Goal: Download file/media

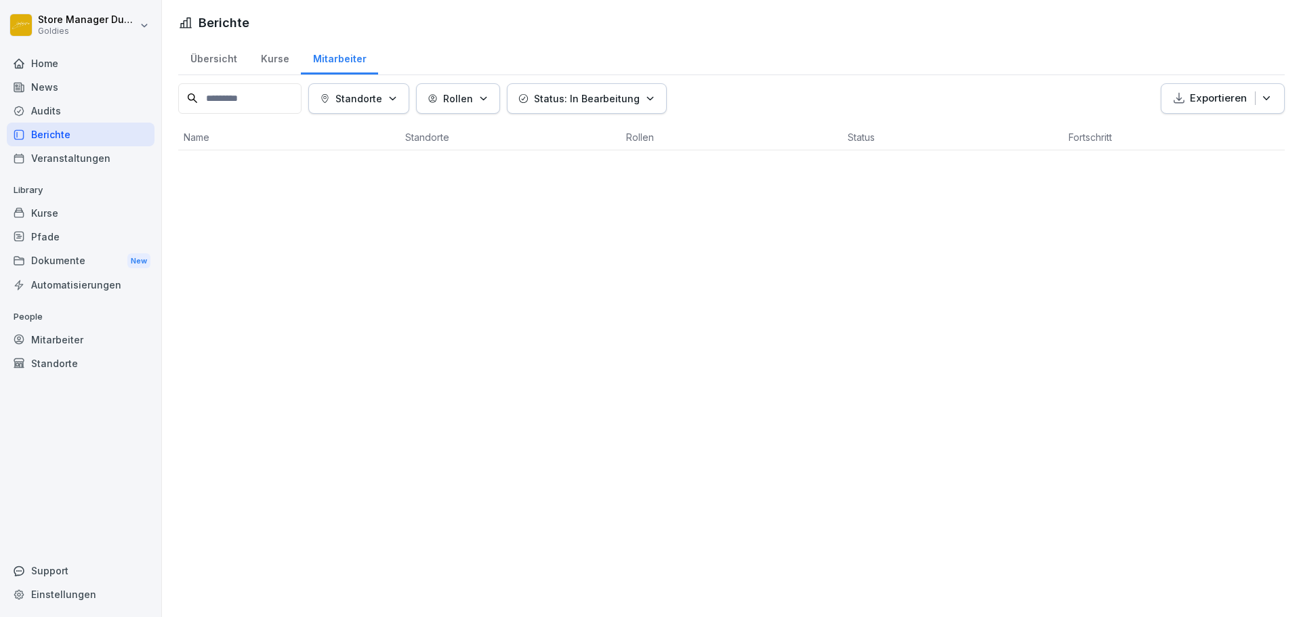
click at [49, 117] on div "Audits" at bounding box center [81, 111] width 148 height 24
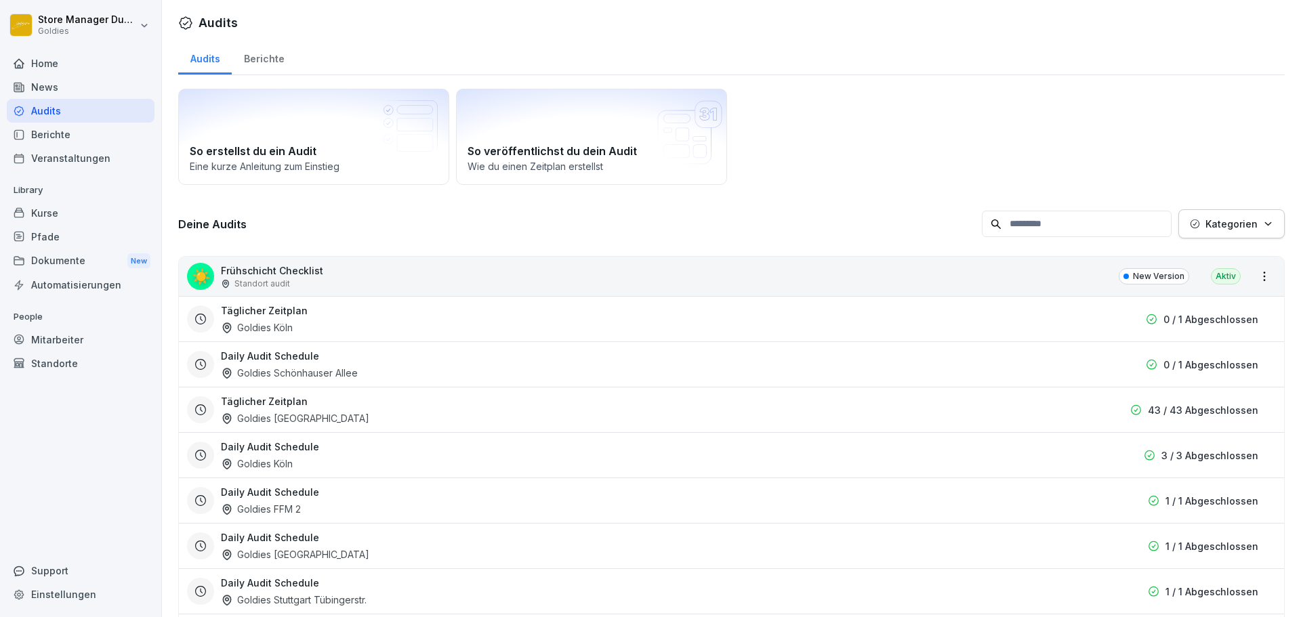
click at [269, 64] on div "Berichte" at bounding box center [264, 57] width 64 height 35
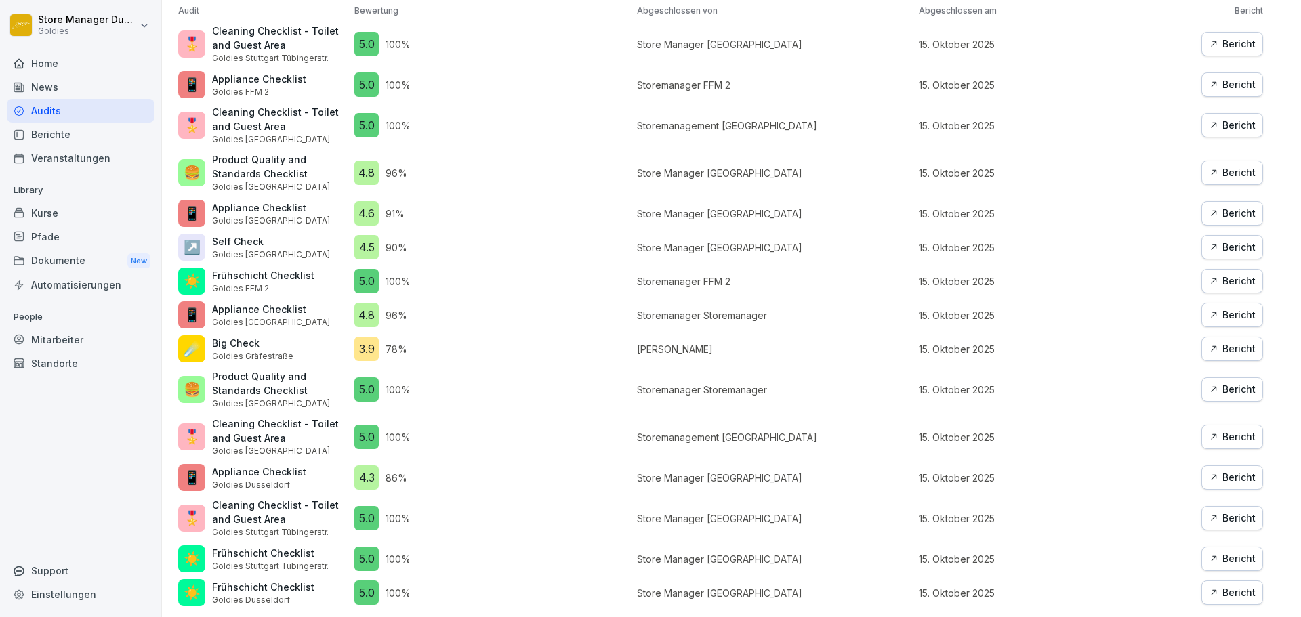
scroll to position [812, 0]
click at [1222, 341] on div "Bericht" at bounding box center [1232, 348] width 47 height 15
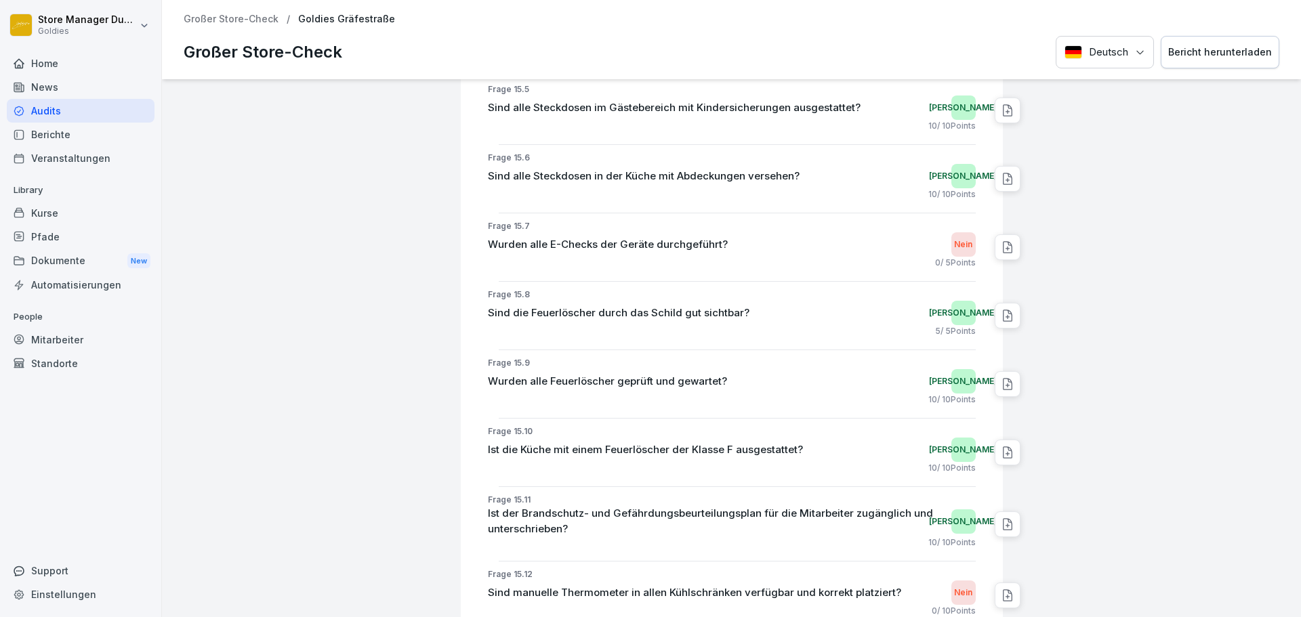
scroll to position [17265, 0]
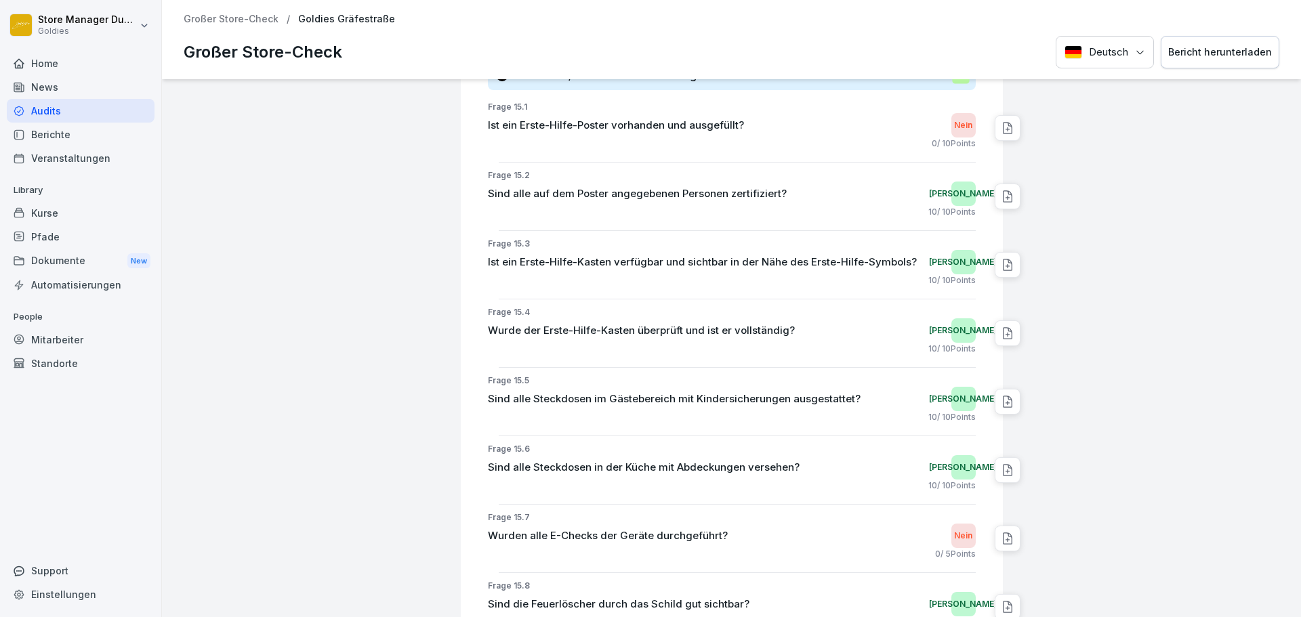
click at [1001, 264] on icon at bounding box center [1008, 265] width 14 height 14
click at [887, 275] on div "10 / 10 Points" at bounding box center [732, 280] width 488 height 12
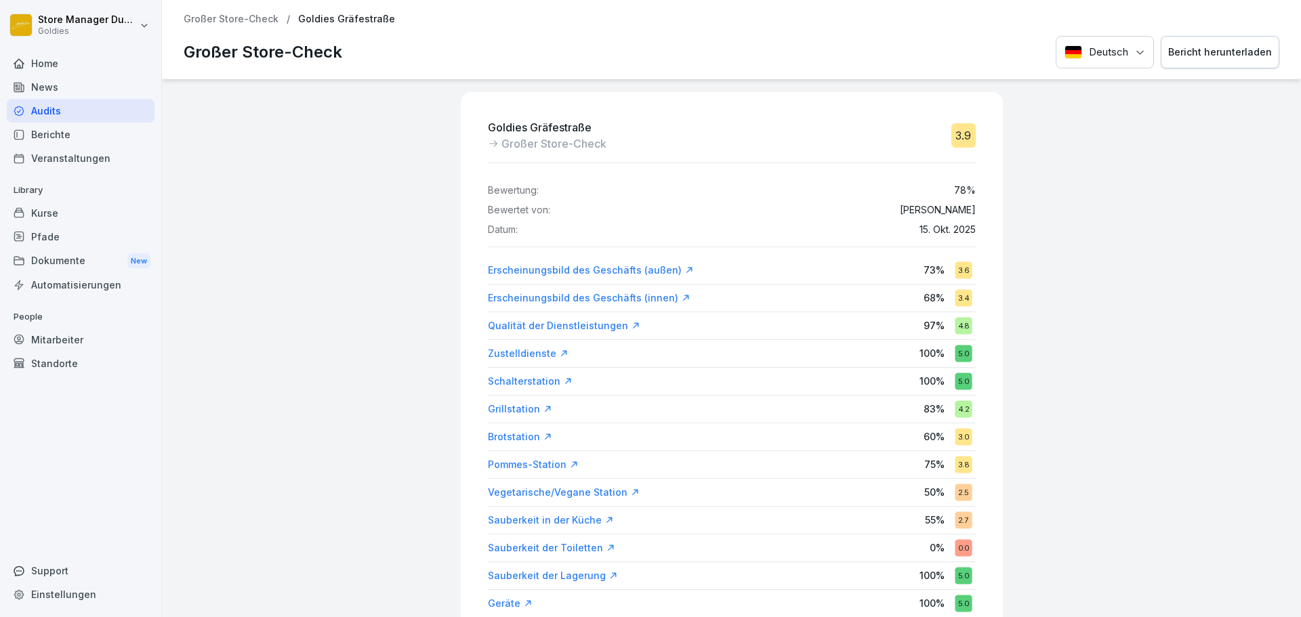
scroll to position [0, 0]
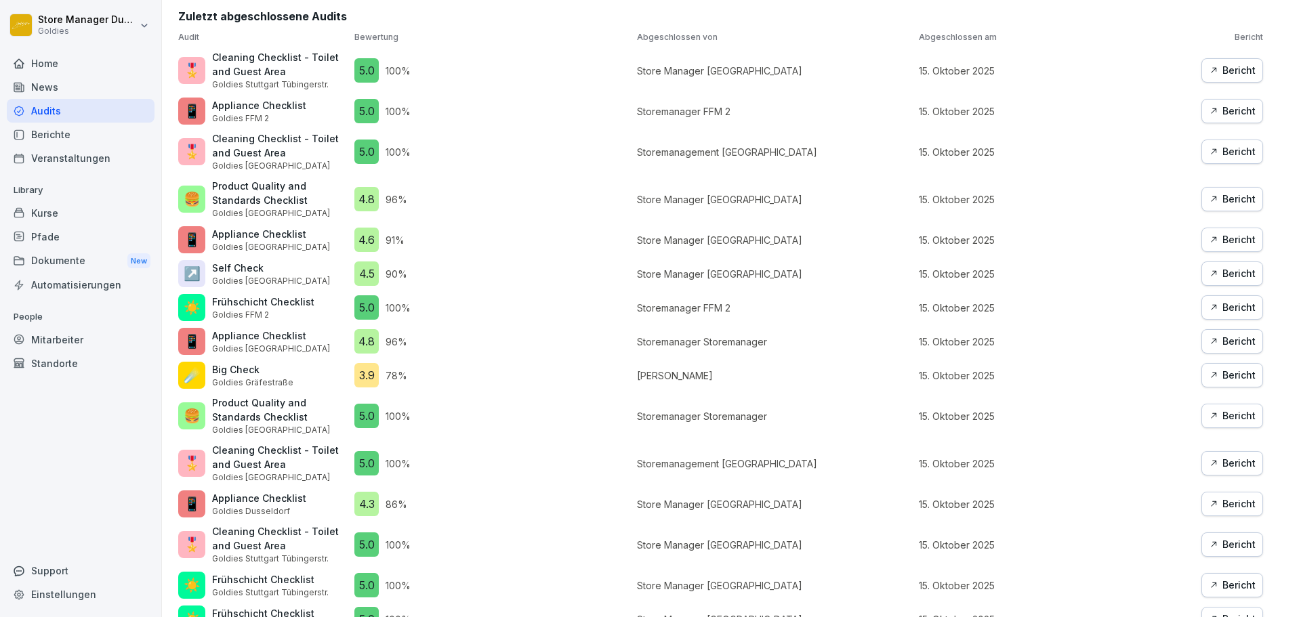
scroll to position [745, 0]
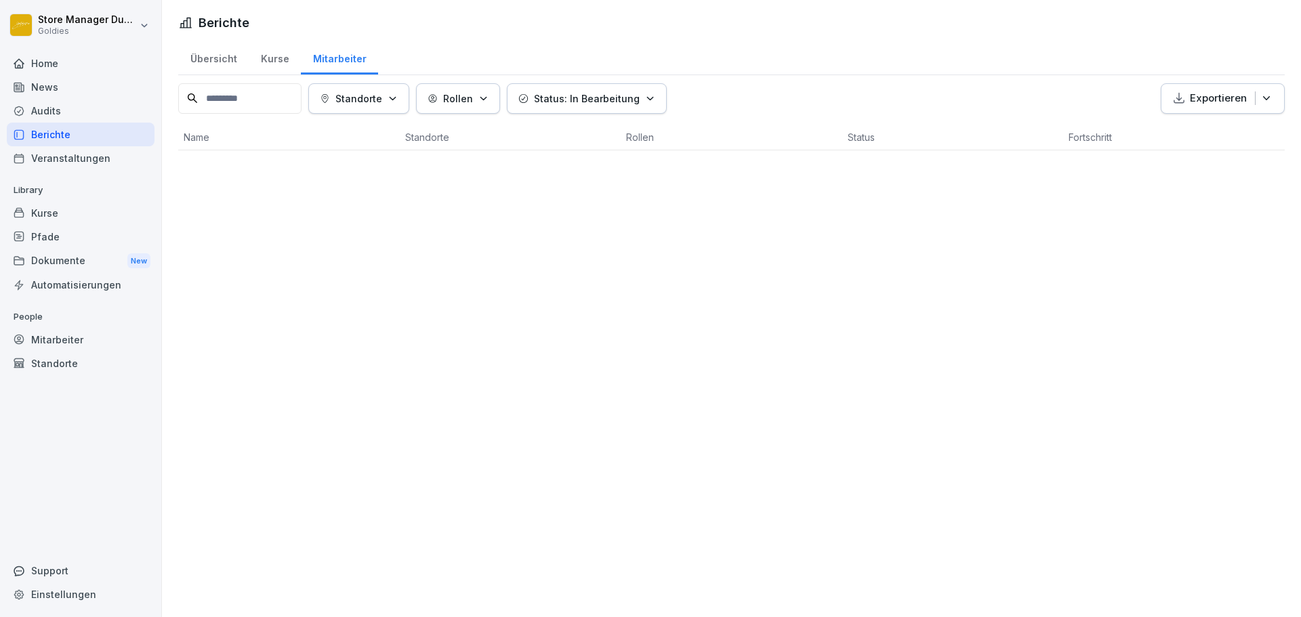
click at [68, 116] on div "Audits" at bounding box center [81, 111] width 148 height 24
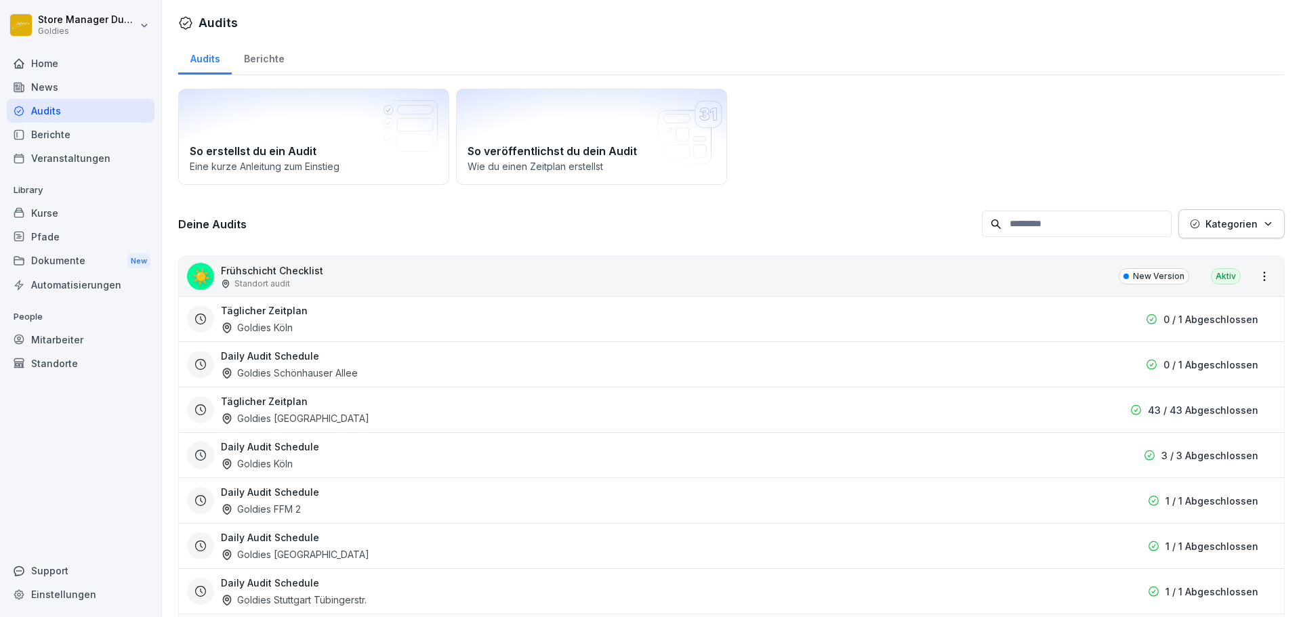
click at [282, 66] on div "Berichte" at bounding box center [264, 57] width 64 height 35
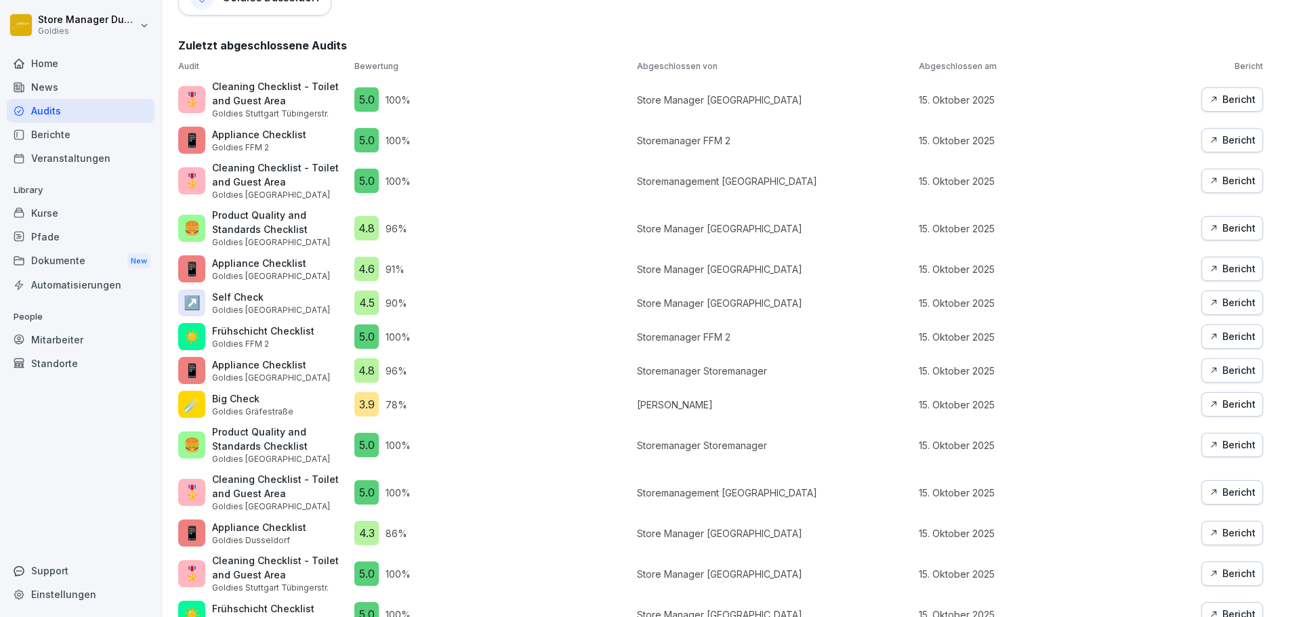
scroll to position [812, 0]
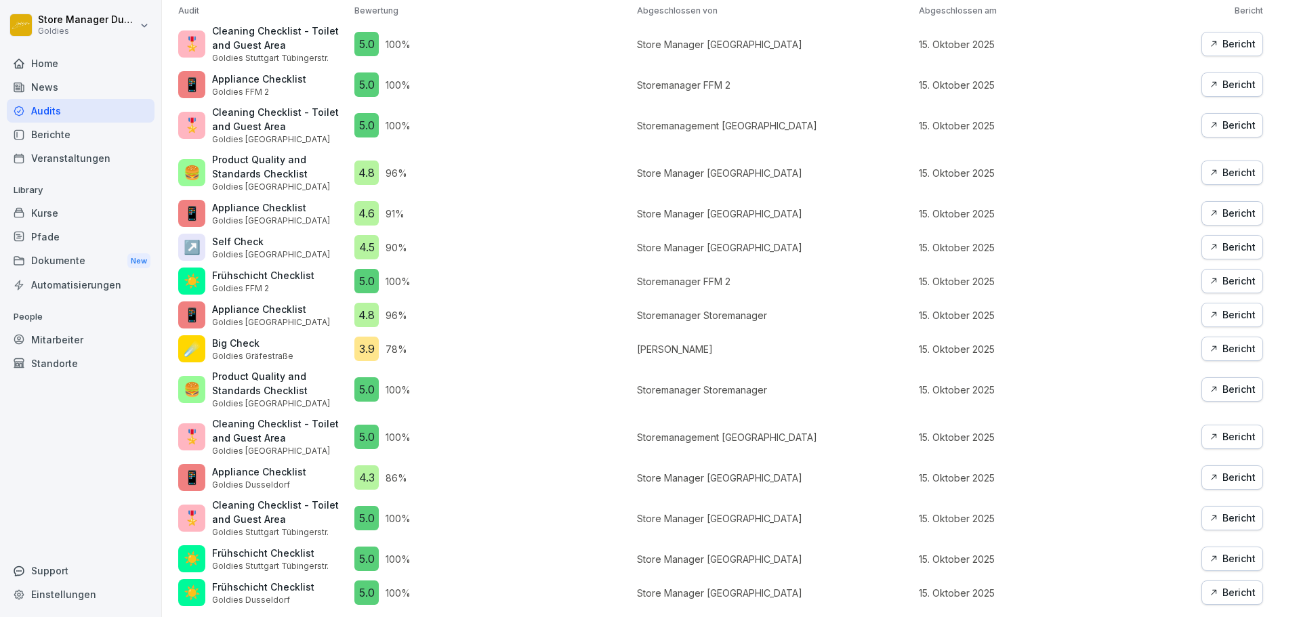
click at [1228, 341] on div "Bericht" at bounding box center [1232, 348] width 47 height 15
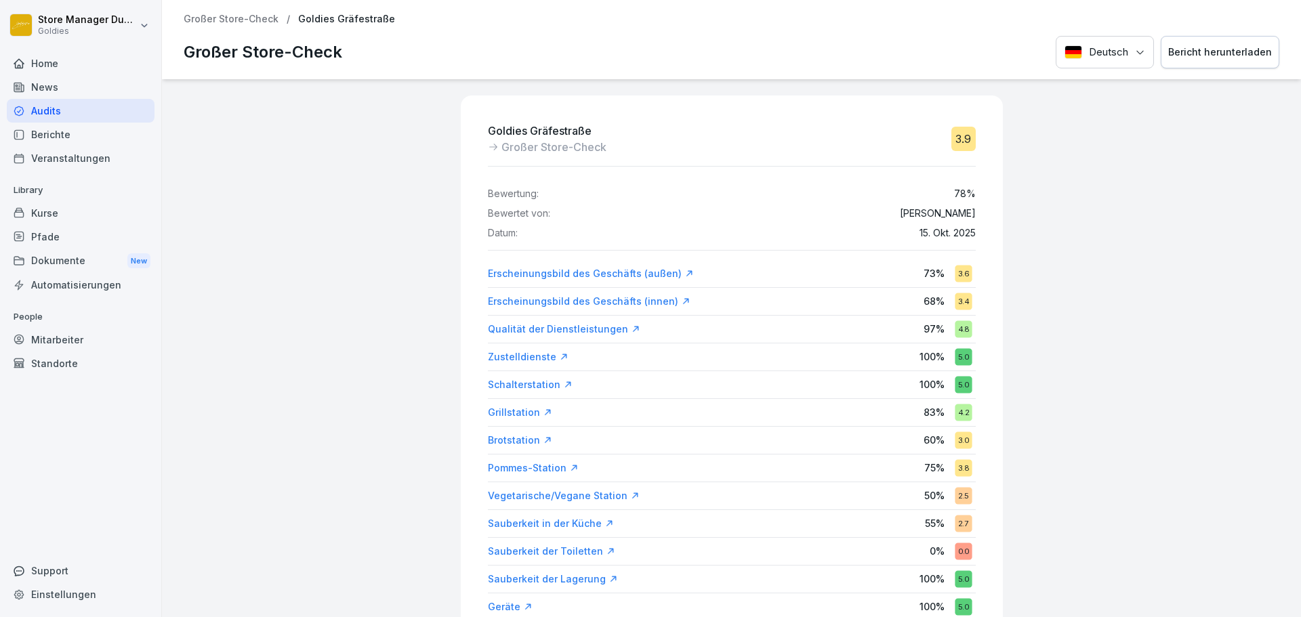
click at [1226, 49] on div "Bericht herunterladen" at bounding box center [1220, 52] width 104 height 15
